Goal: Task Accomplishment & Management: Use online tool/utility

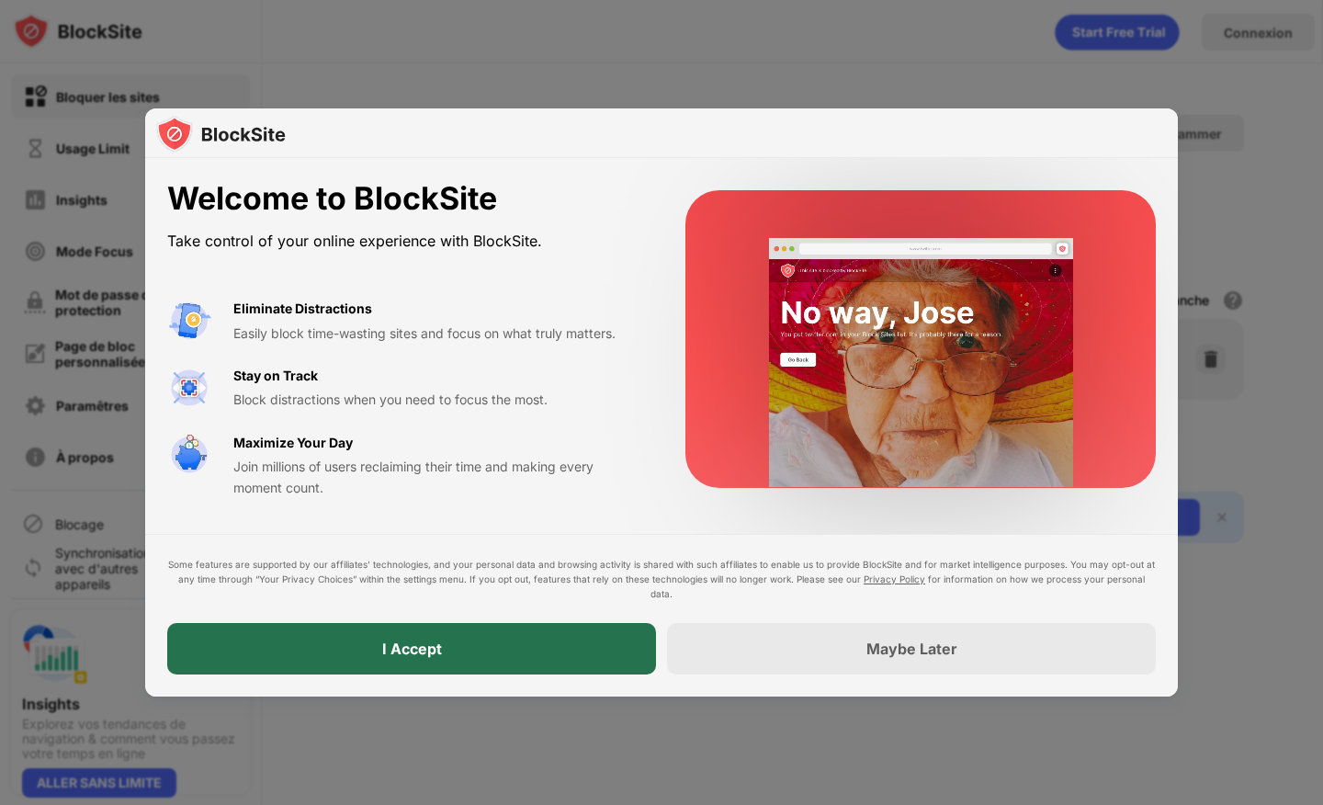
click at [448, 654] on div "I Accept" at bounding box center [411, 648] width 489 height 51
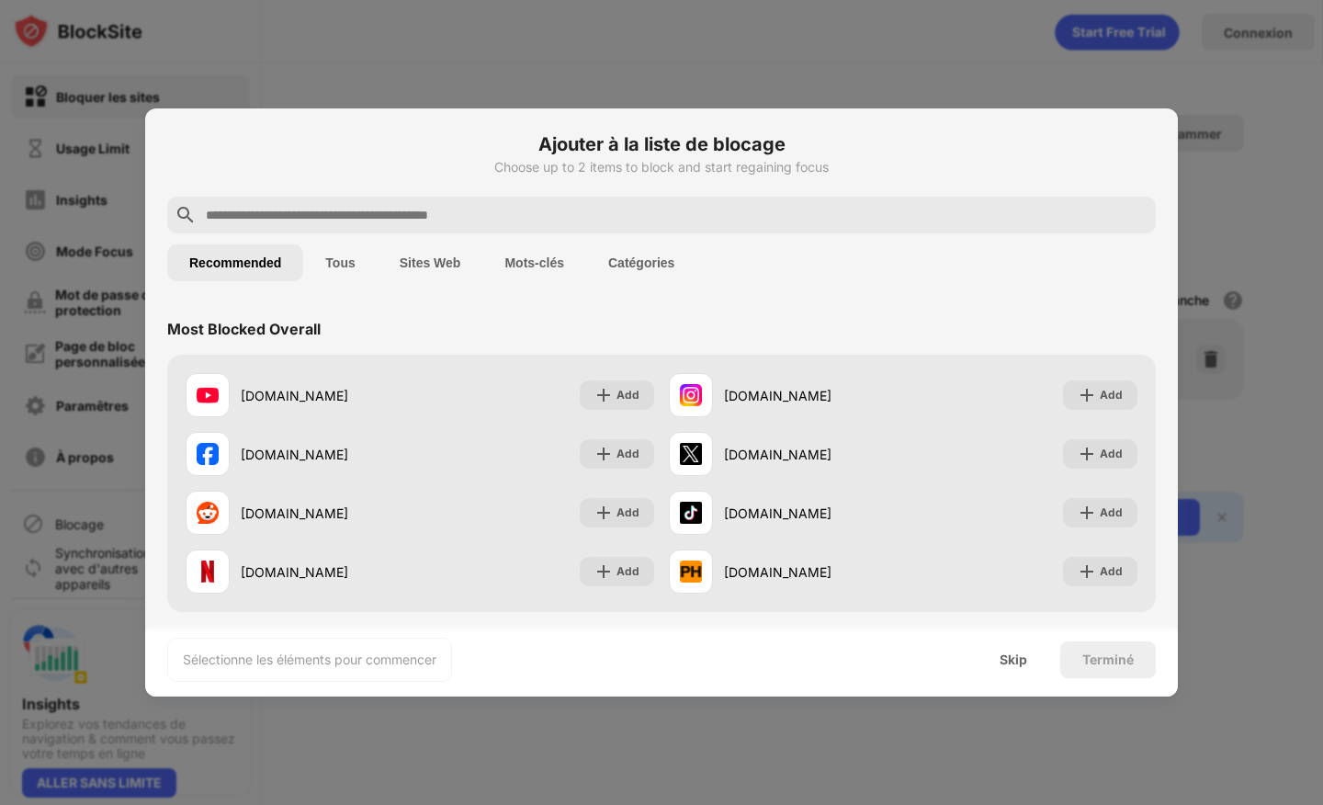
click at [348, 219] on input "text" at bounding box center [676, 215] width 945 height 22
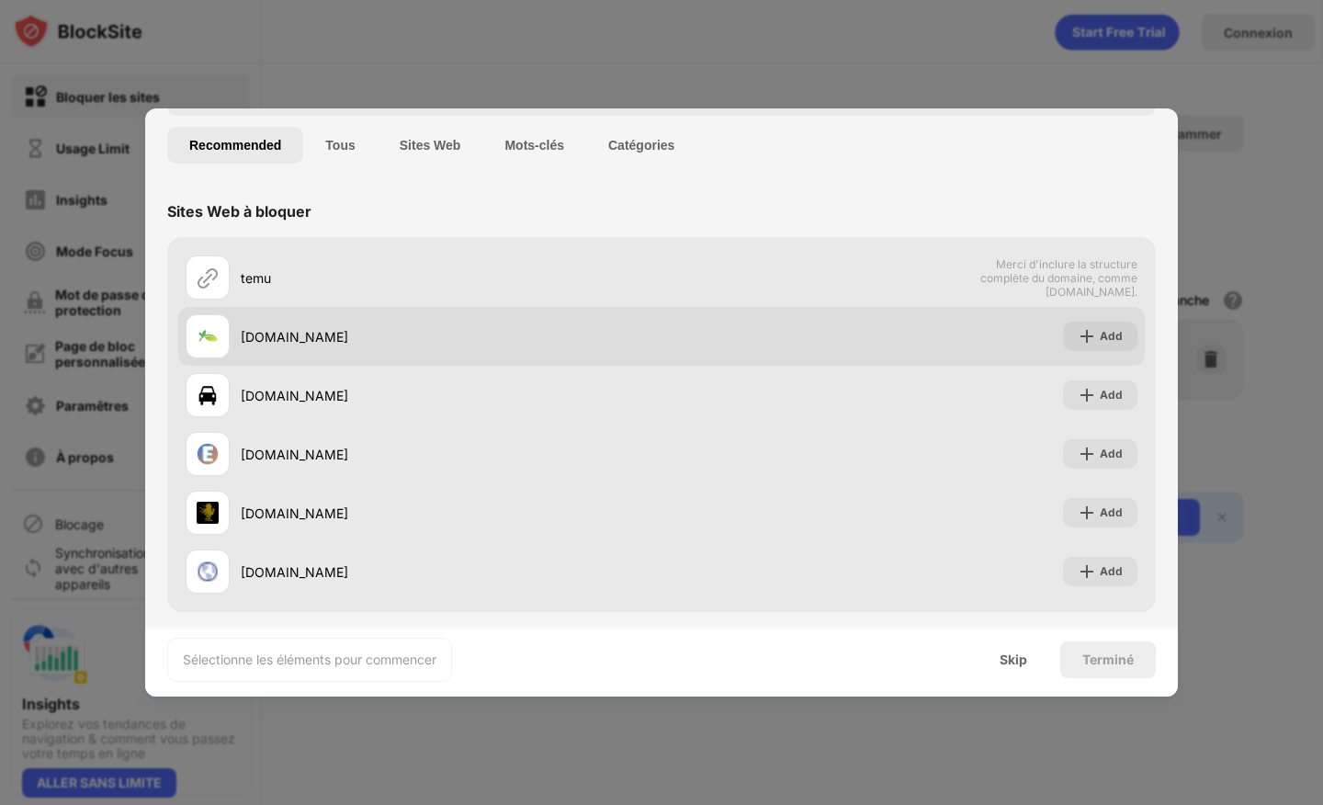
scroll to position [125, 0]
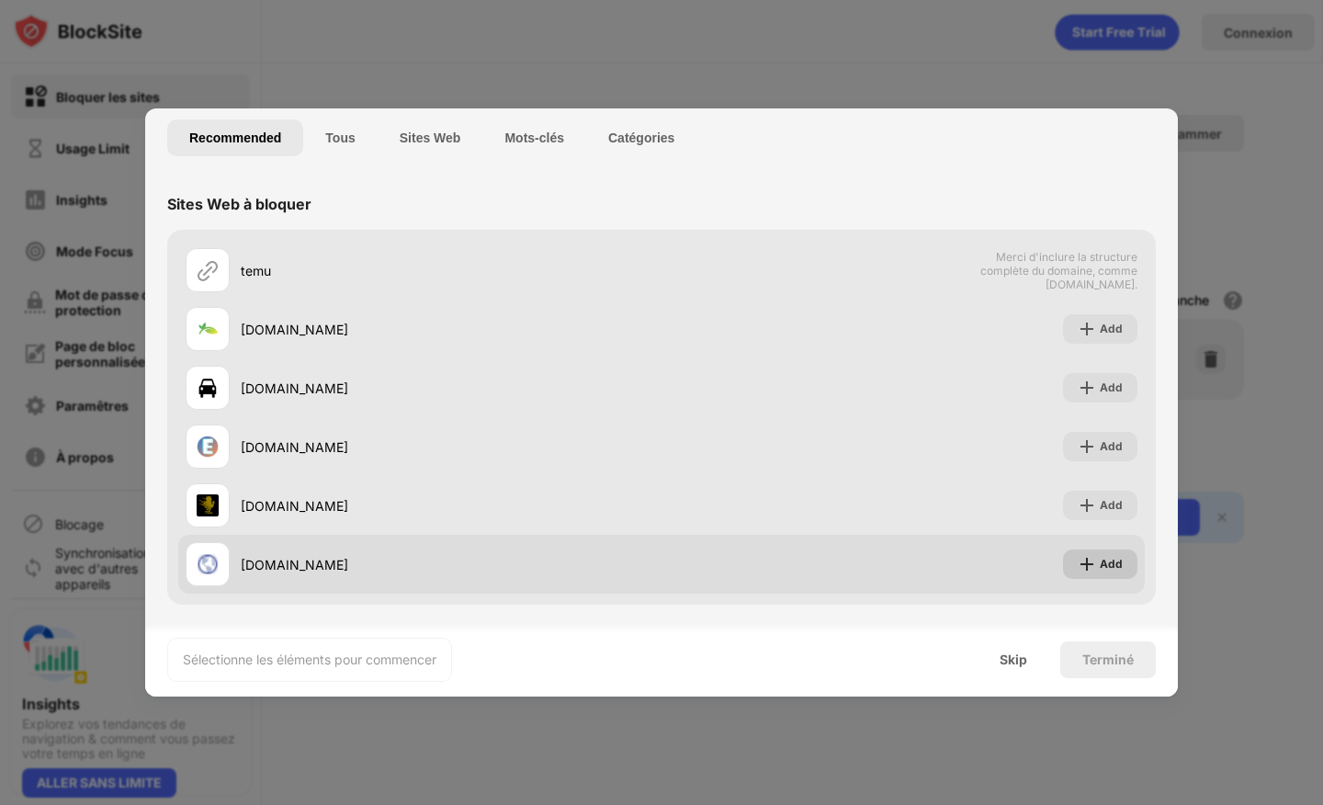
type input "****"
click at [1063, 570] on div "Add" at bounding box center [1100, 563] width 74 height 29
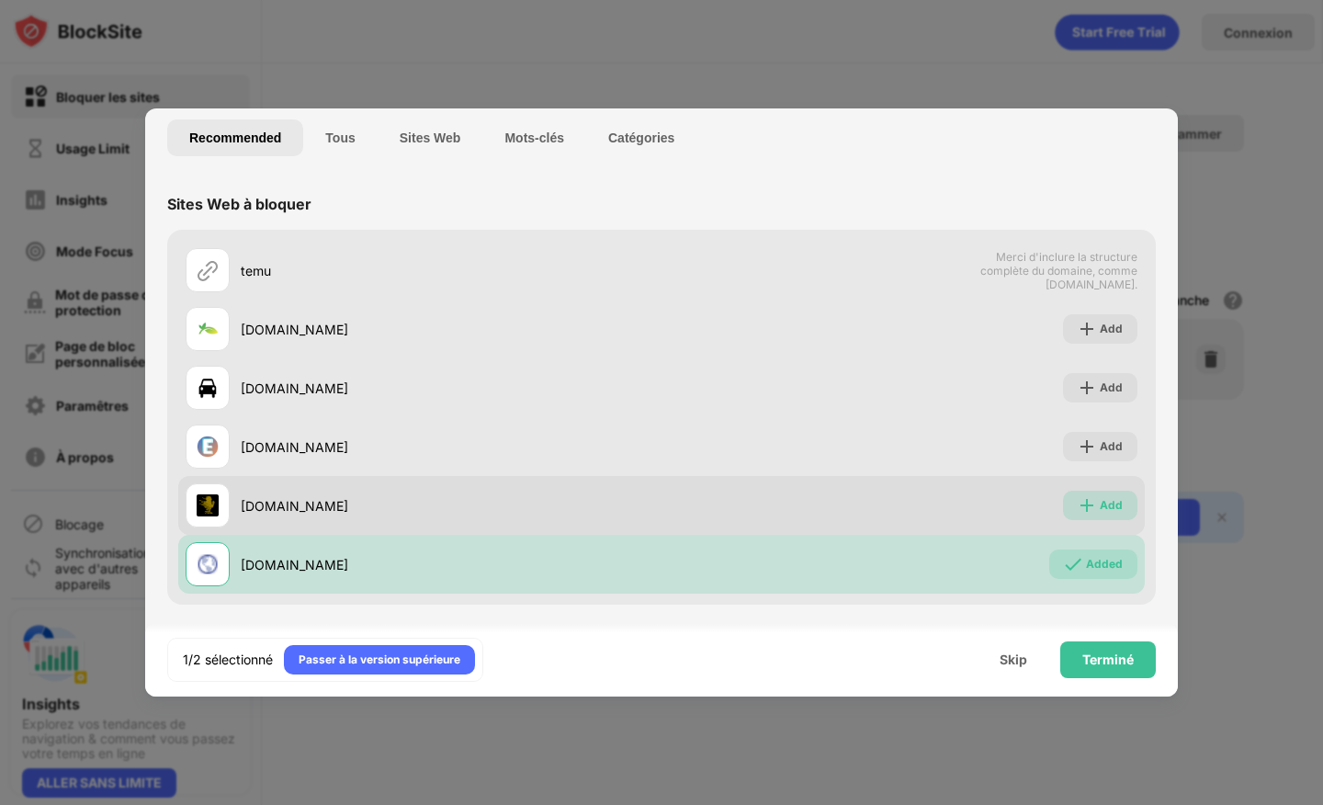
click at [1068, 515] on div "Add" at bounding box center [1100, 505] width 74 height 29
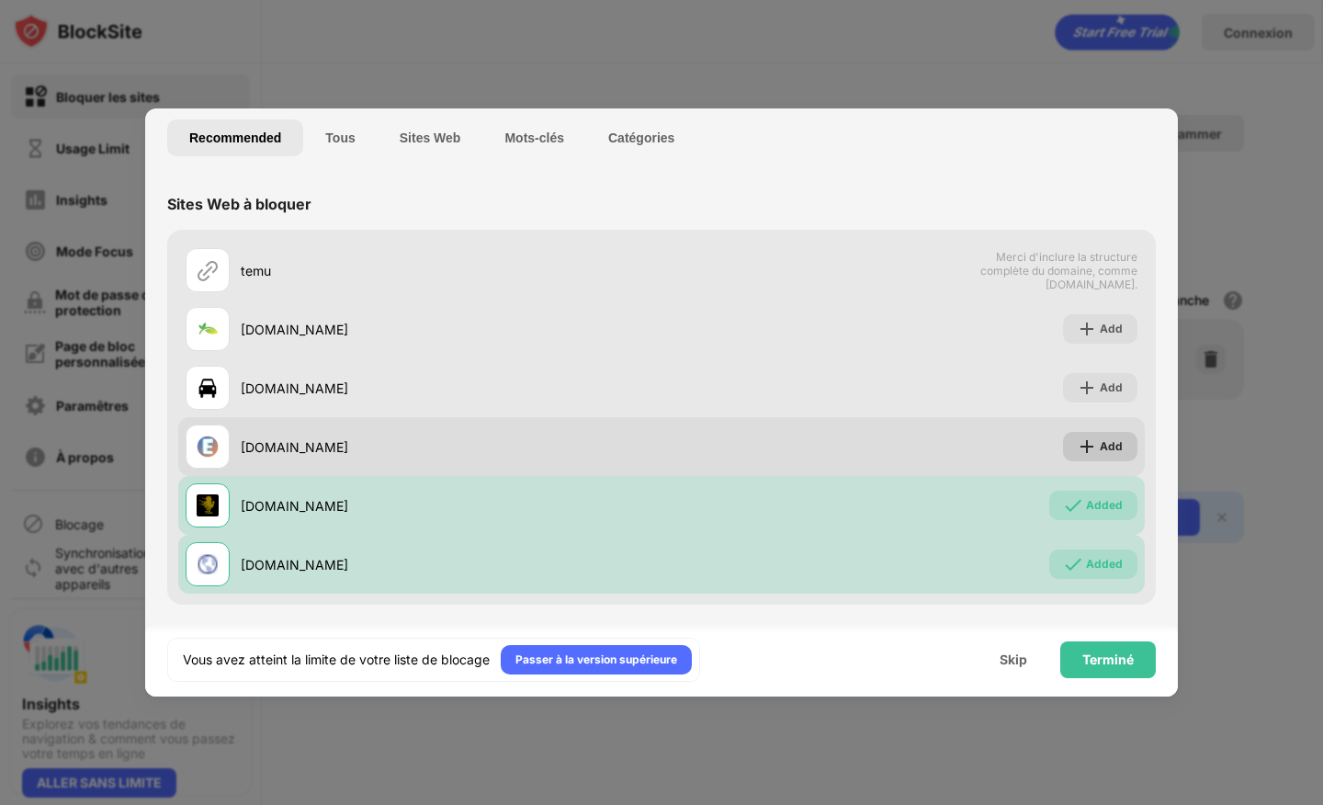
click at [1078, 453] on img at bounding box center [1087, 446] width 18 height 18
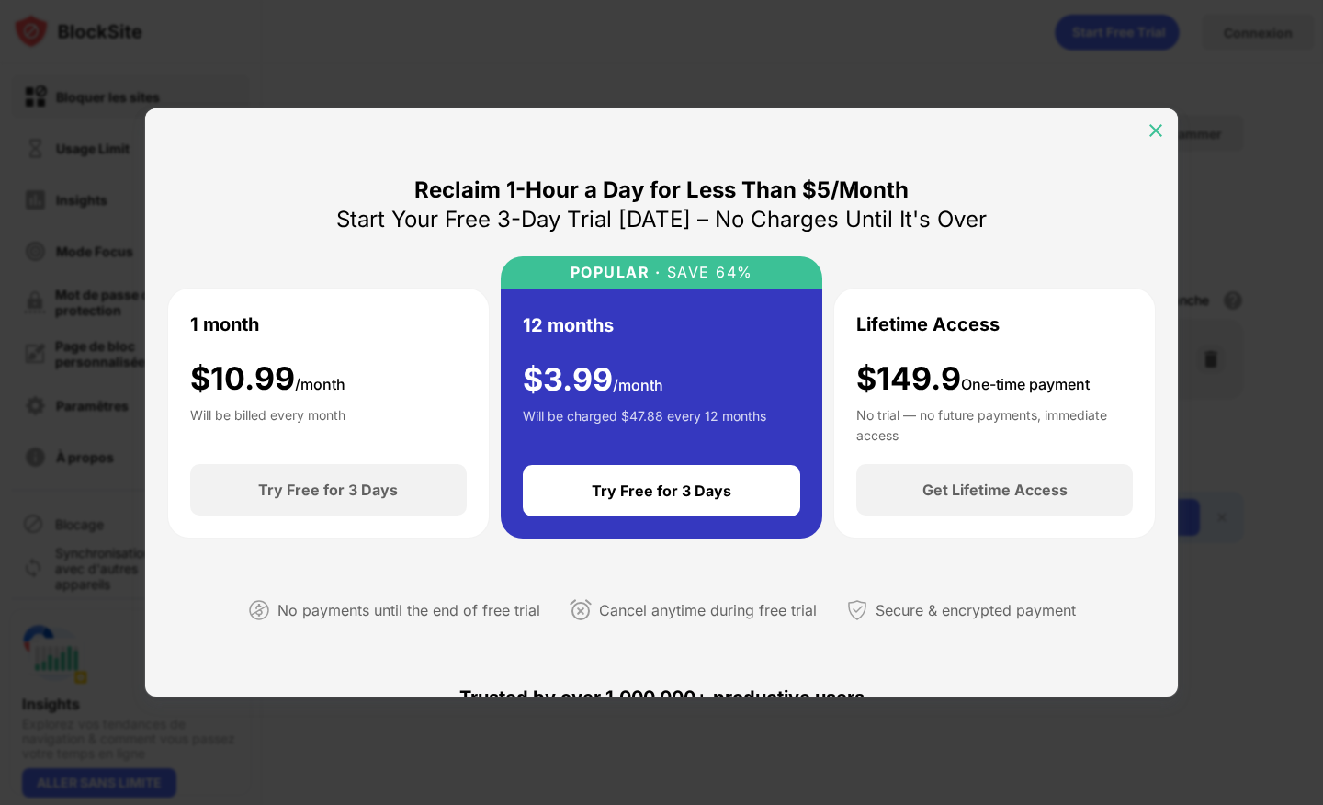
click at [1152, 132] on img at bounding box center [1156, 130] width 18 height 18
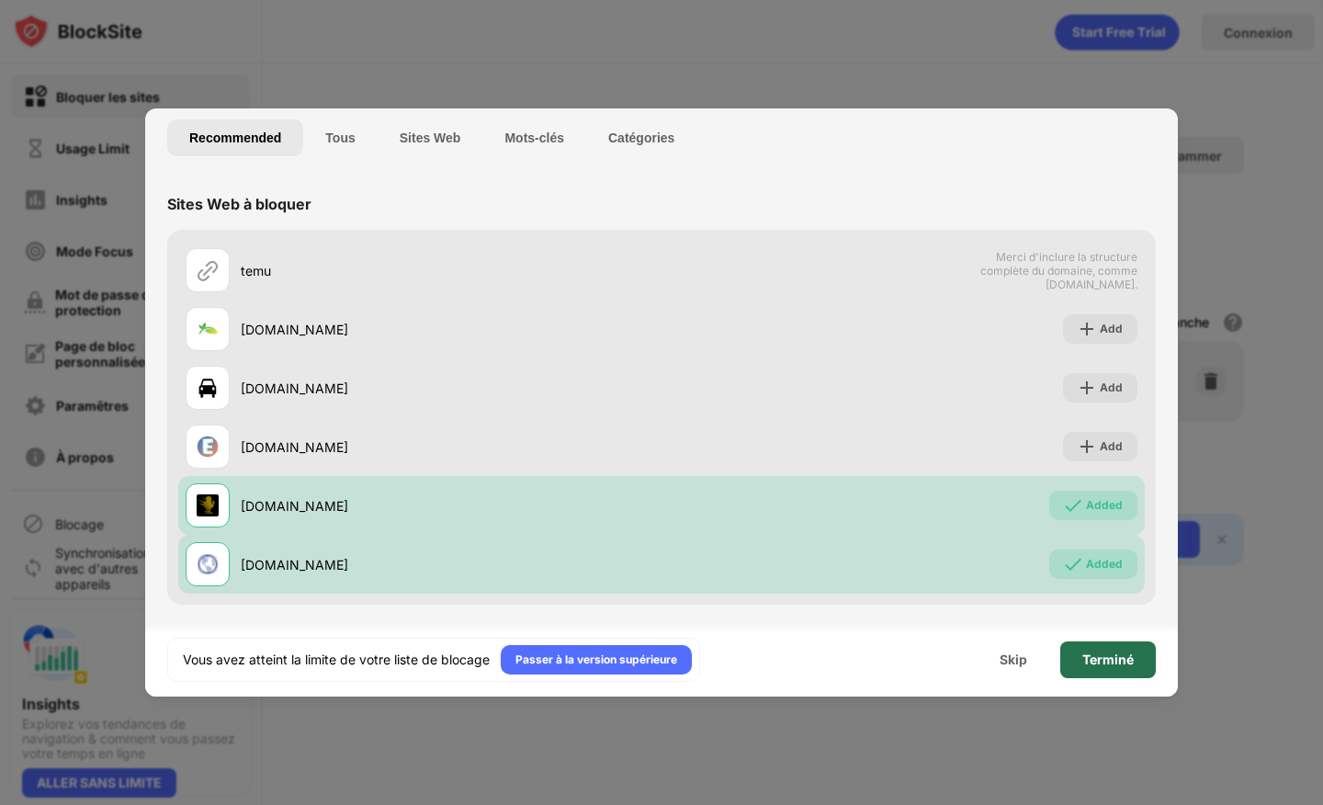
click at [1100, 663] on div "Terminé" at bounding box center [1107, 659] width 51 height 15
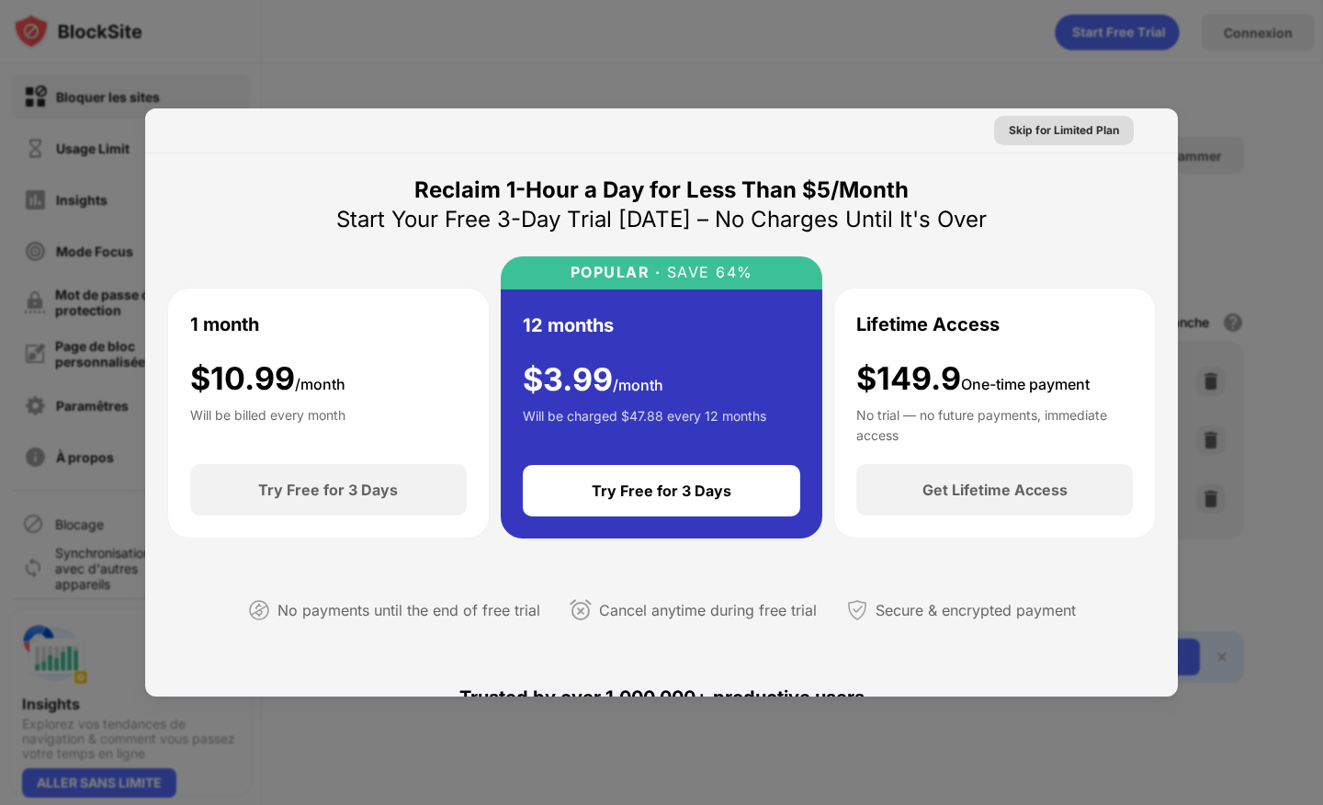
click at [1095, 134] on div "Skip for Limited Plan" at bounding box center [1064, 130] width 110 height 18
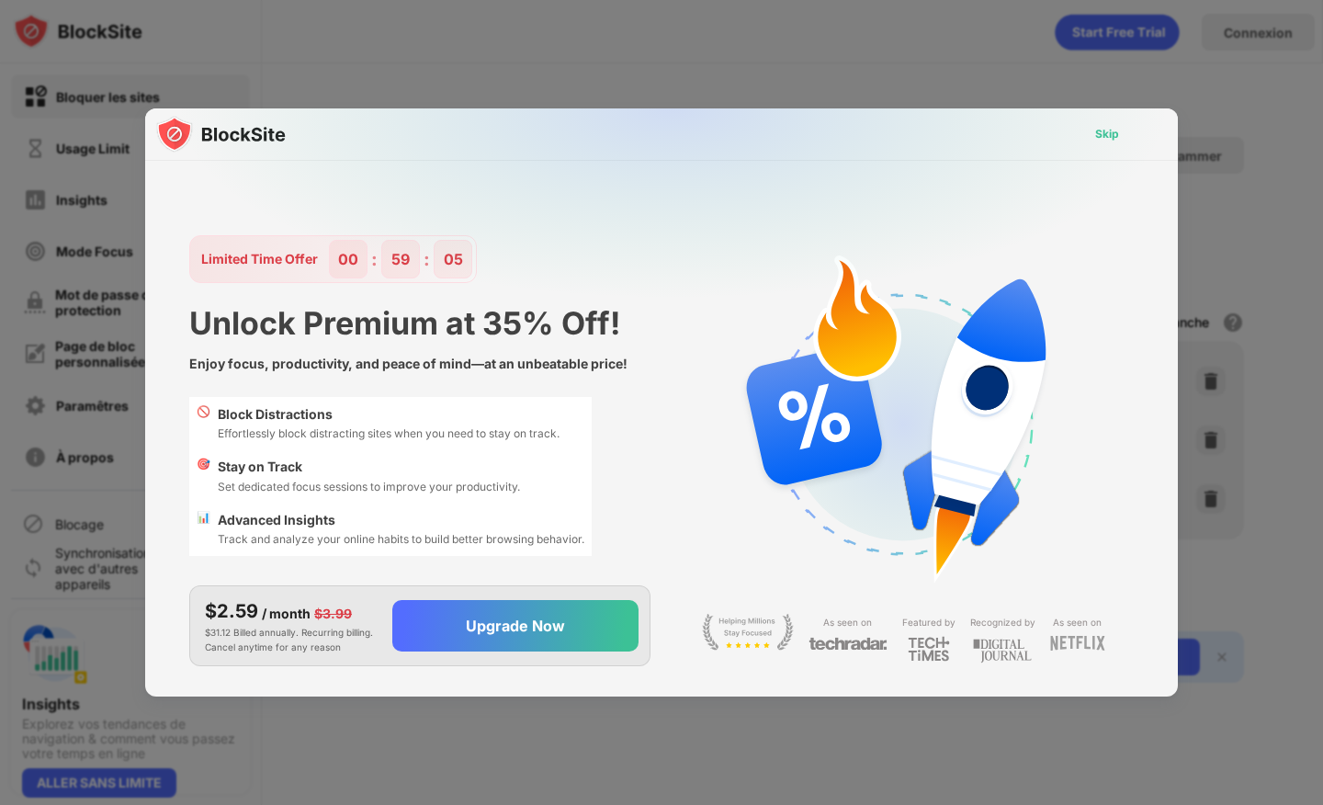
click at [1113, 136] on div "Skip" at bounding box center [1107, 134] width 24 height 18
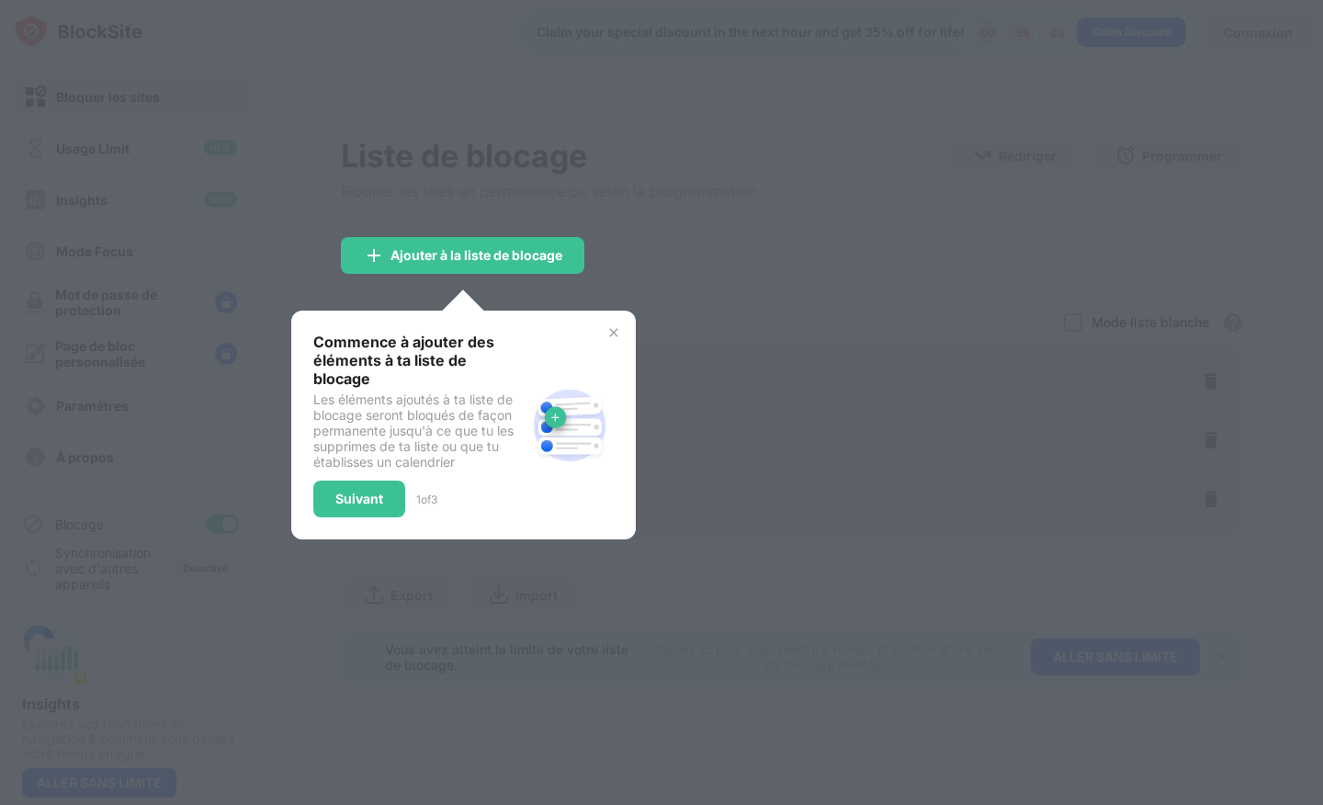
click at [682, 264] on div at bounding box center [661, 402] width 1323 height 805
click at [342, 491] on div "Suivant" at bounding box center [359, 499] width 92 height 37
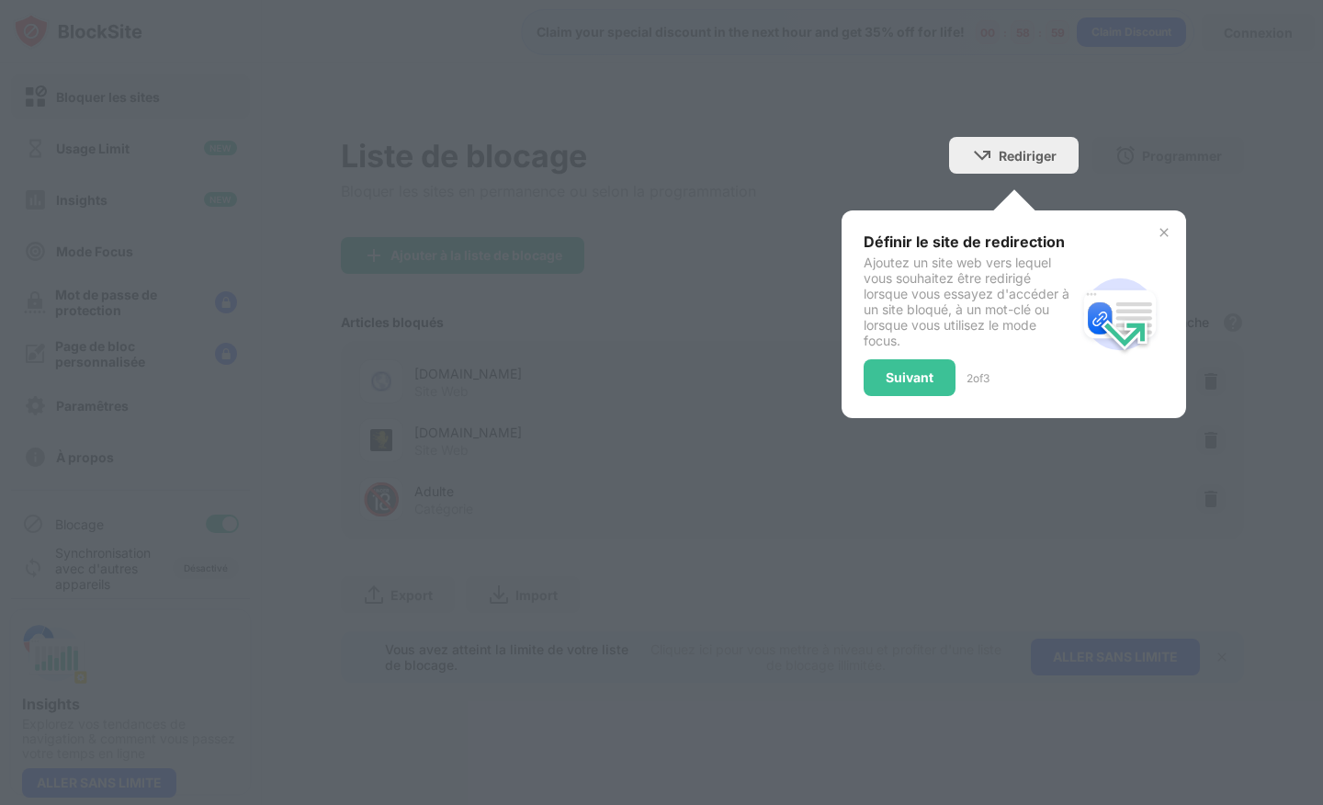
click at [1160, 234] on img at bounding box center [1164, 232] width 15 height 15
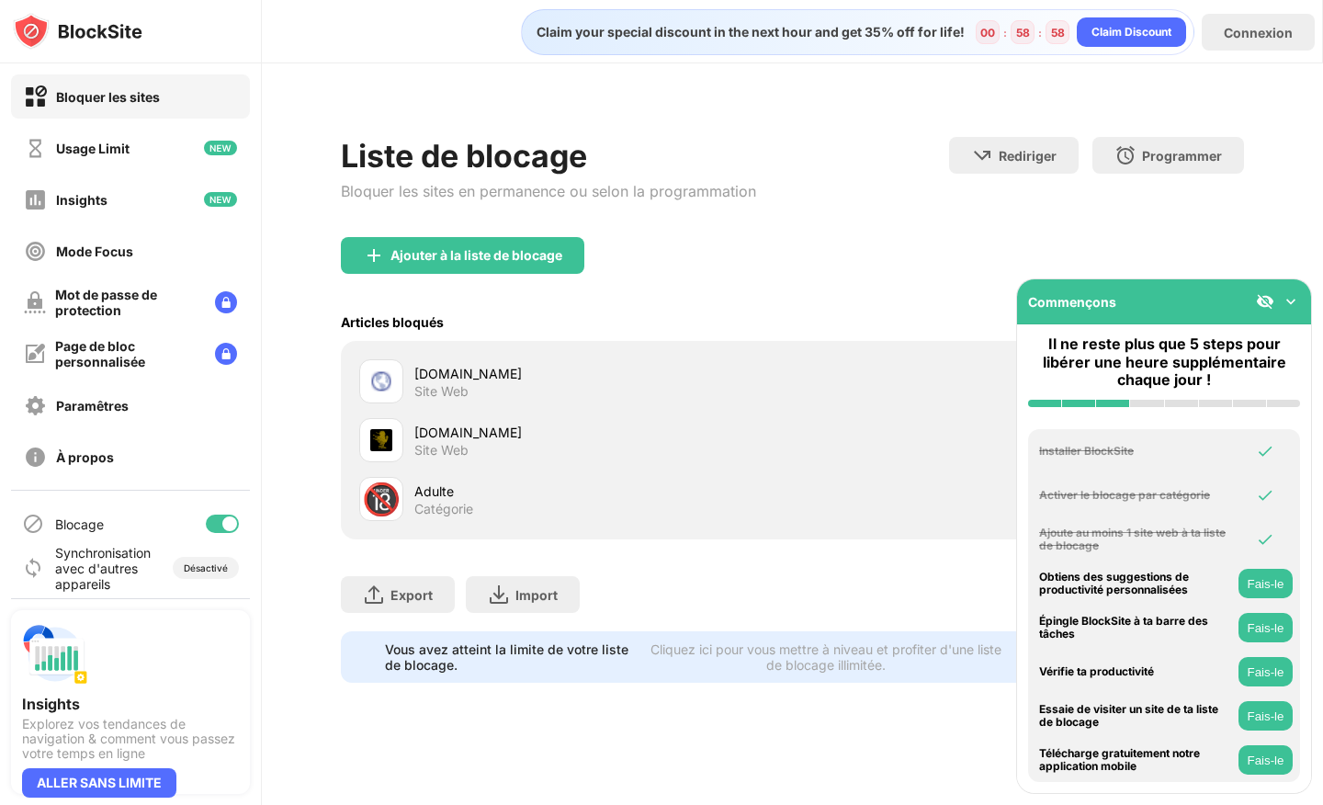
click at [1160, 234] on div "Liste de blocage Bloquer les sites en permanence ou selon la programmation Redi…" at bounding box center [792, 187] width 902 height 100
click at [775, 293] on div "Ajouter à la liste de blocage" at bounding box center [792, 270] width 902 height 66
click at [1290, 298] on img at bounding box center [1291, 301] width 18 height 18
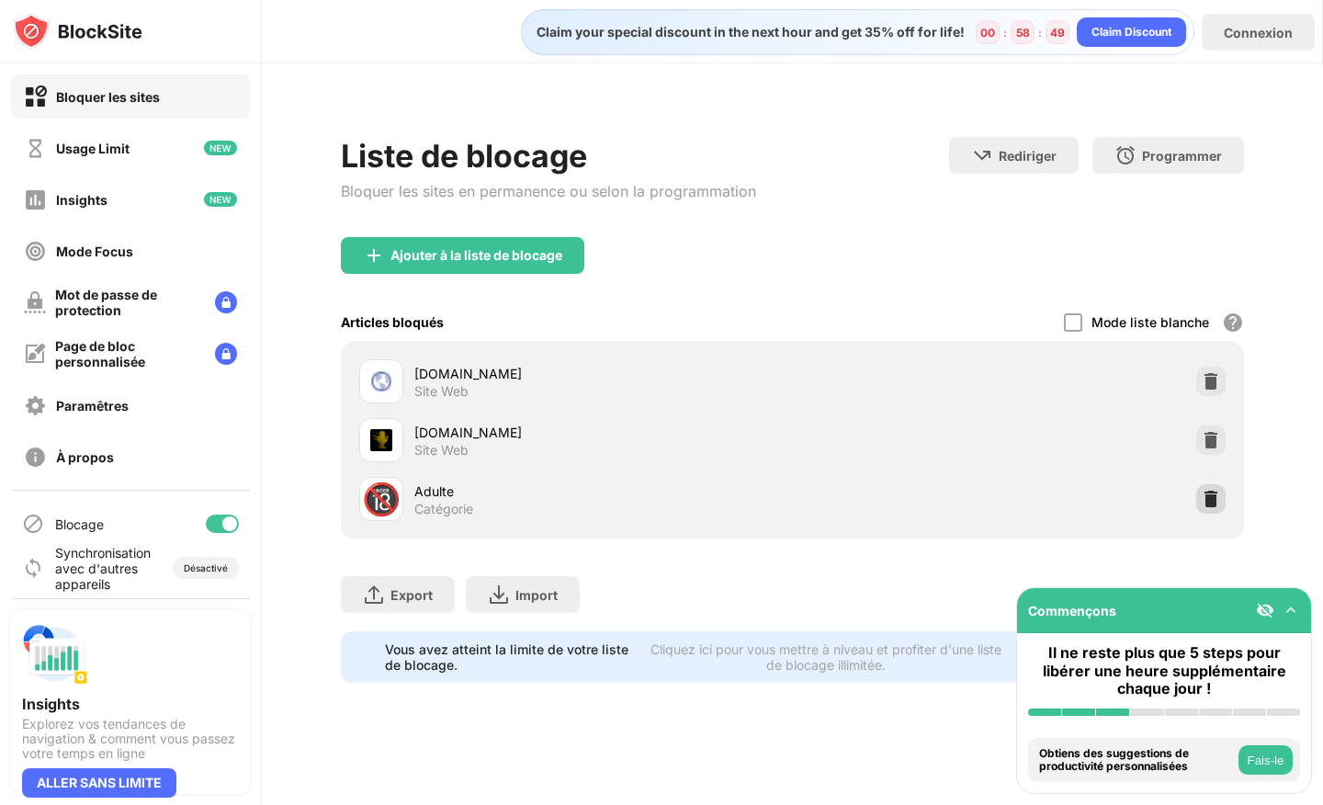
click at [1211, 499] on img at bounding box center [1211, 499] width 18 height 18
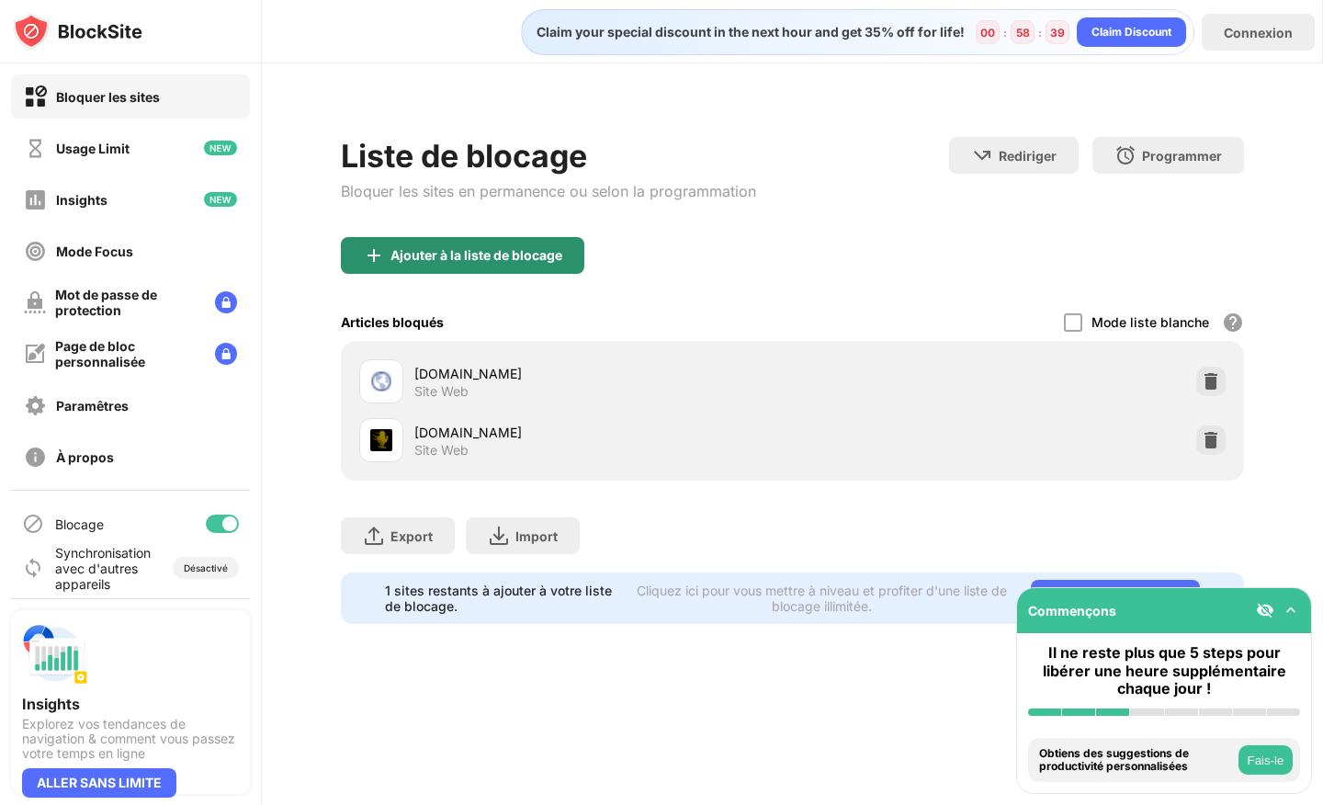
click at [485, 265] on div "Ajouter à la liste de blocage" at bounding box center [462, 255] width 243 height 37
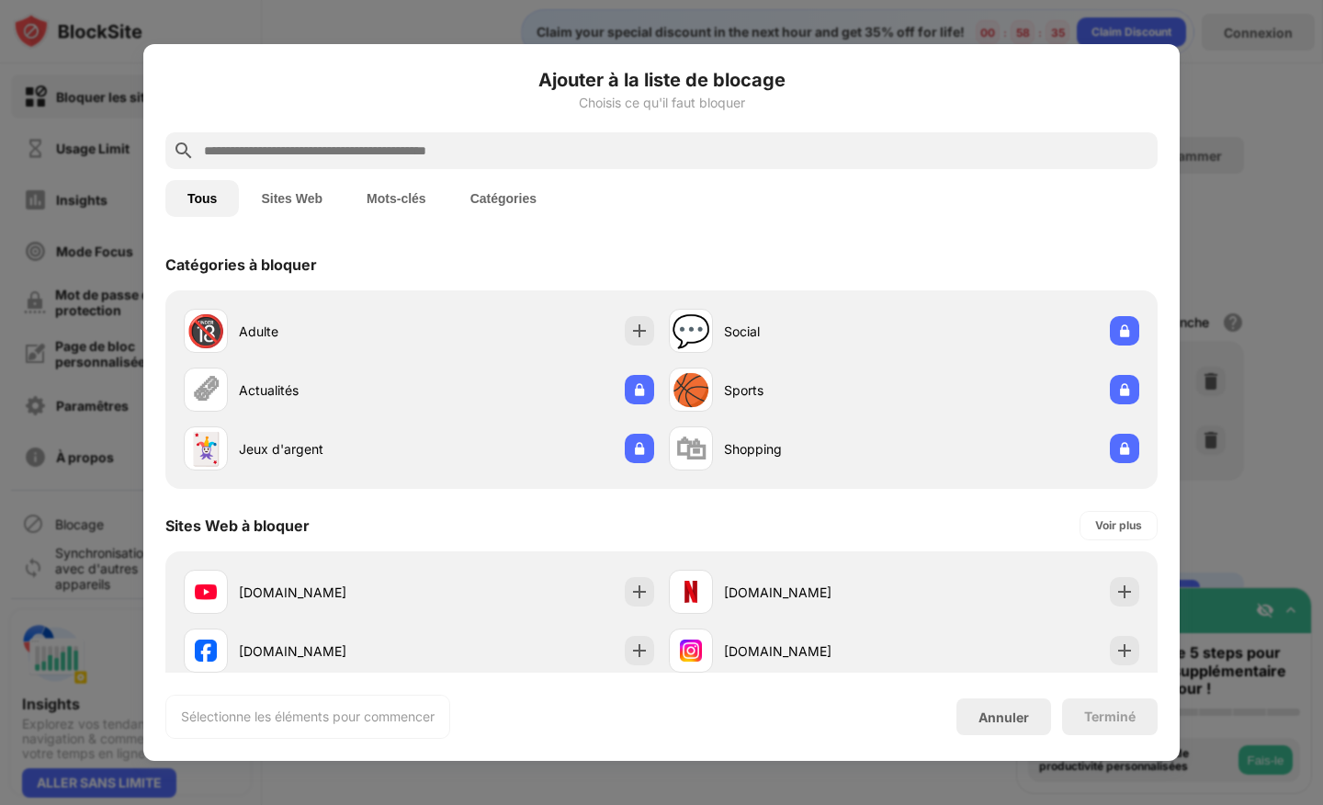
click at [362, 148] on input "text" at bounding box center [676, 151] width 948 height 22
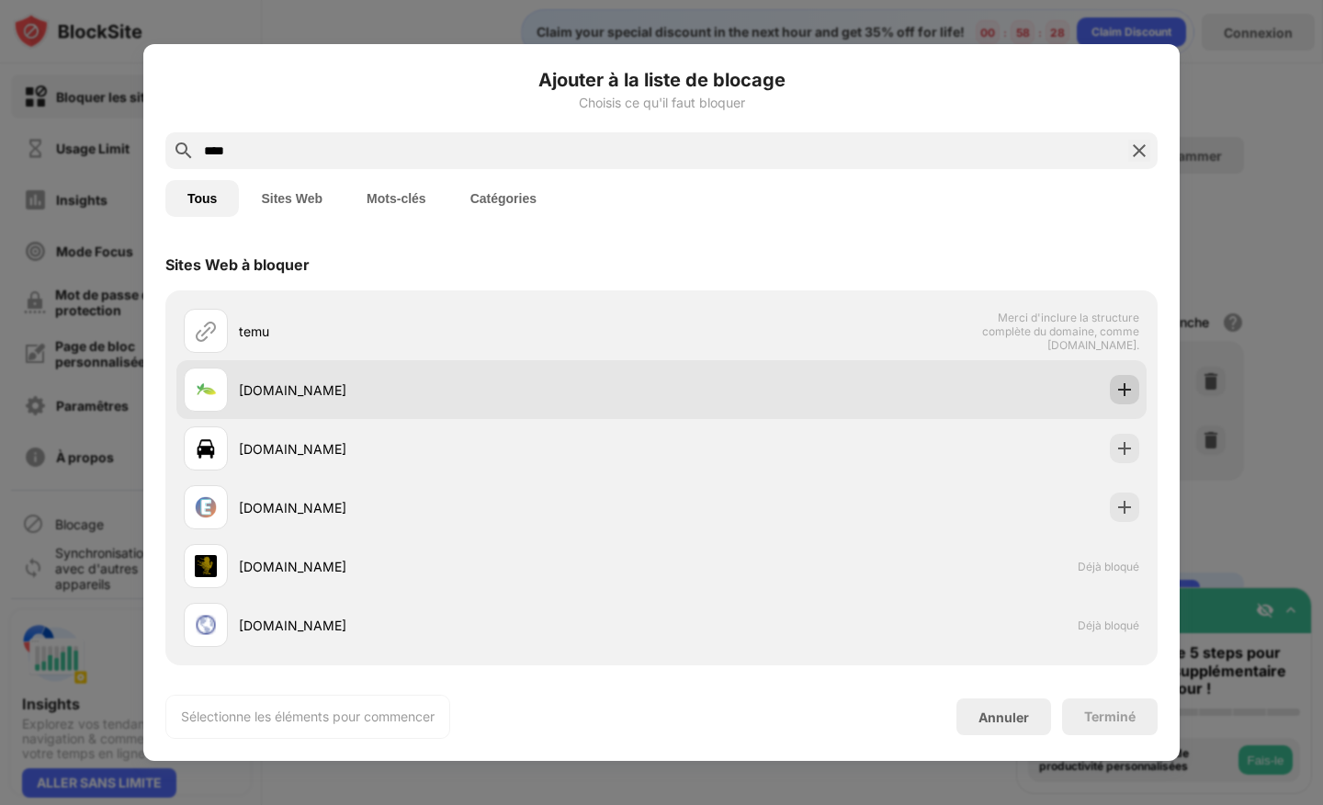
type input "****"
click at [1115, 389] on img at bounding box center [1124, 389] width 18 height 18
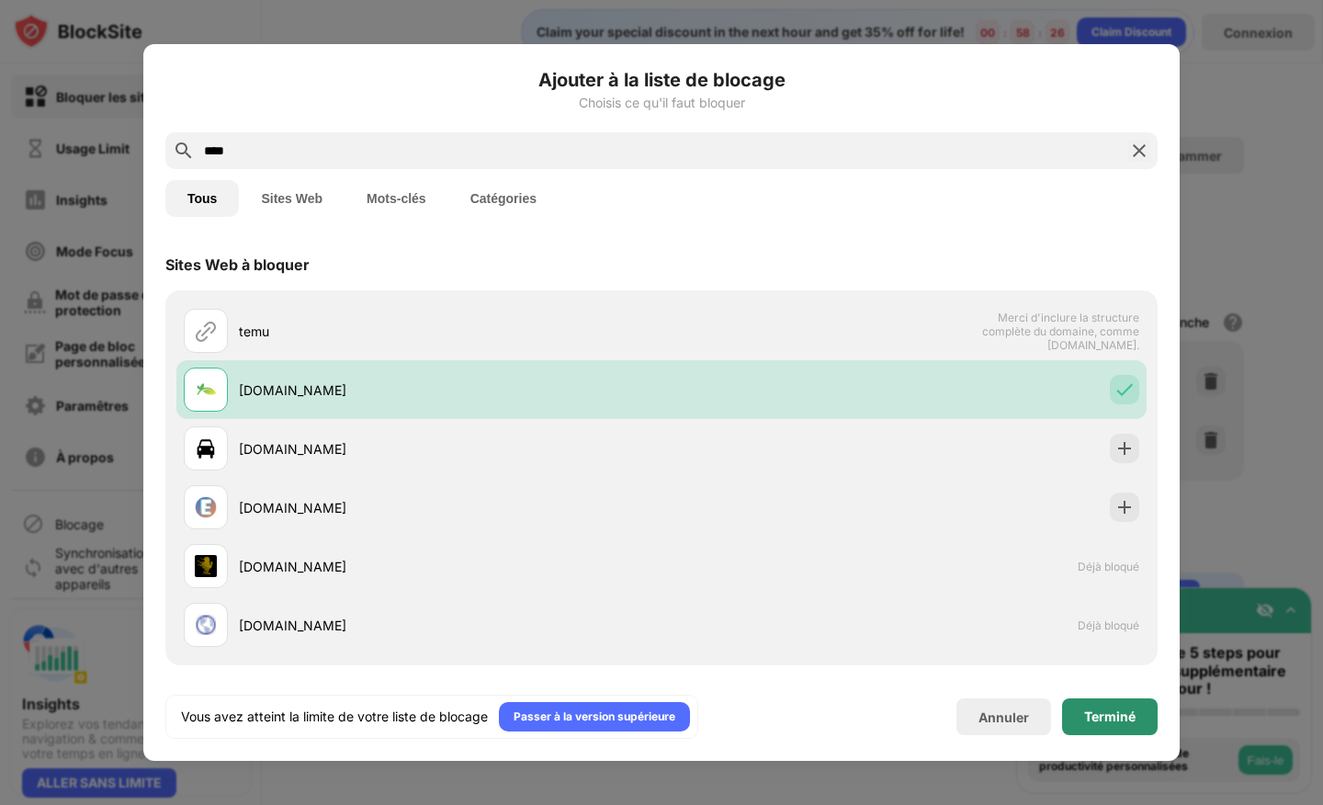
click at [1104, 717] on div "Terminé" at bounding box center [1109, 716] width 51 height 15
